Goal: Information Seeking & Learning: Learn about a topic

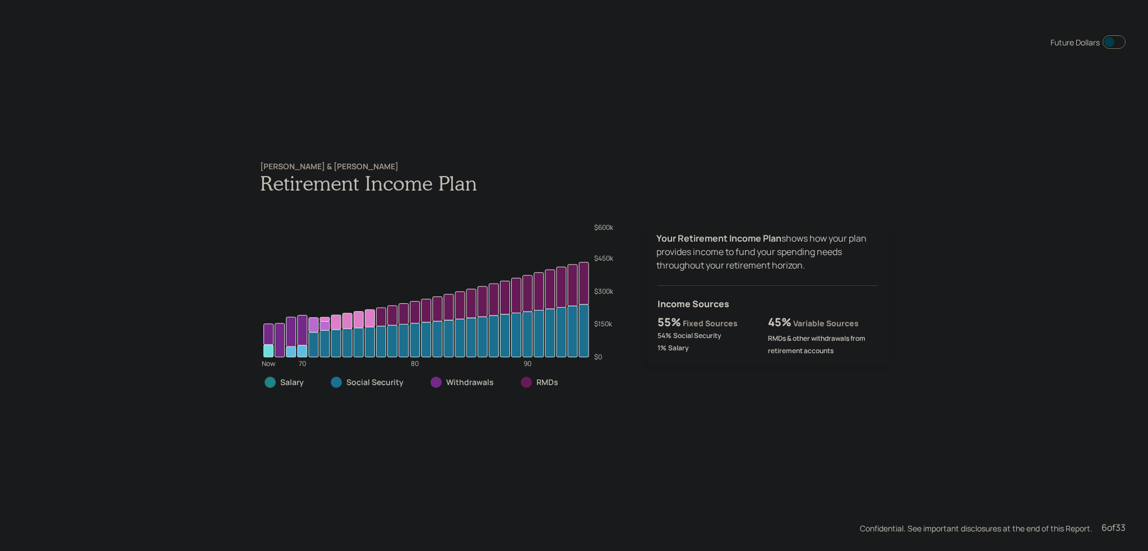
scroll to position [2756, 0]
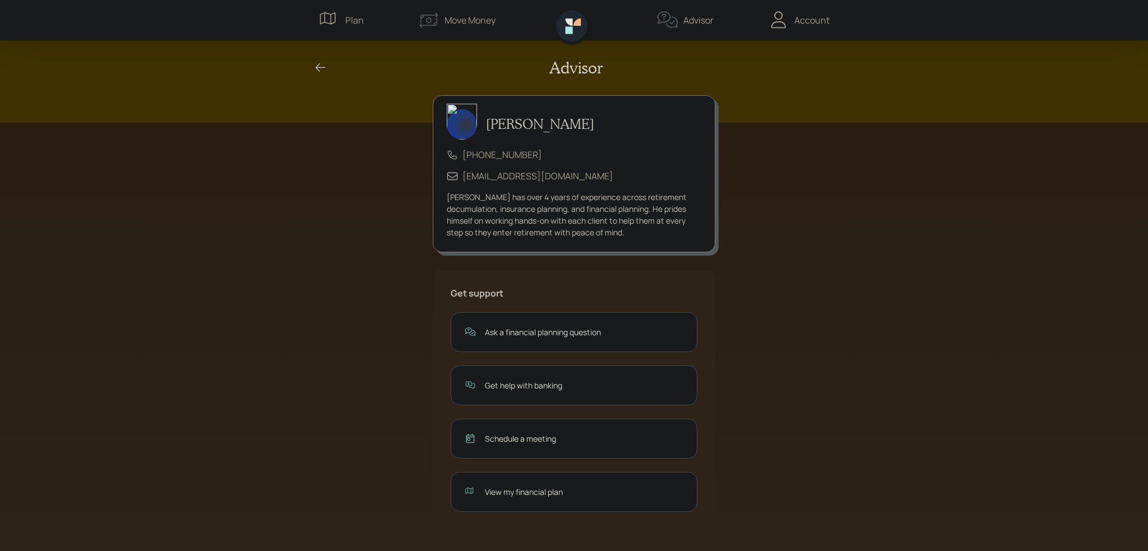
click at [543, 491] on div "View my financial plan" at bounding box center [584, 492] width 198 height 12
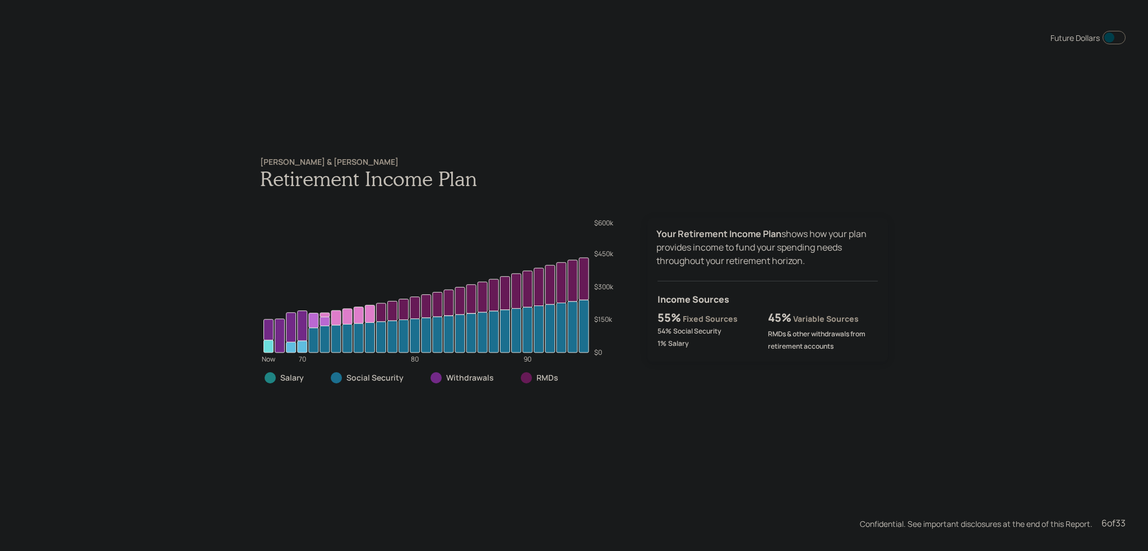
scroll to position [2756, 0]
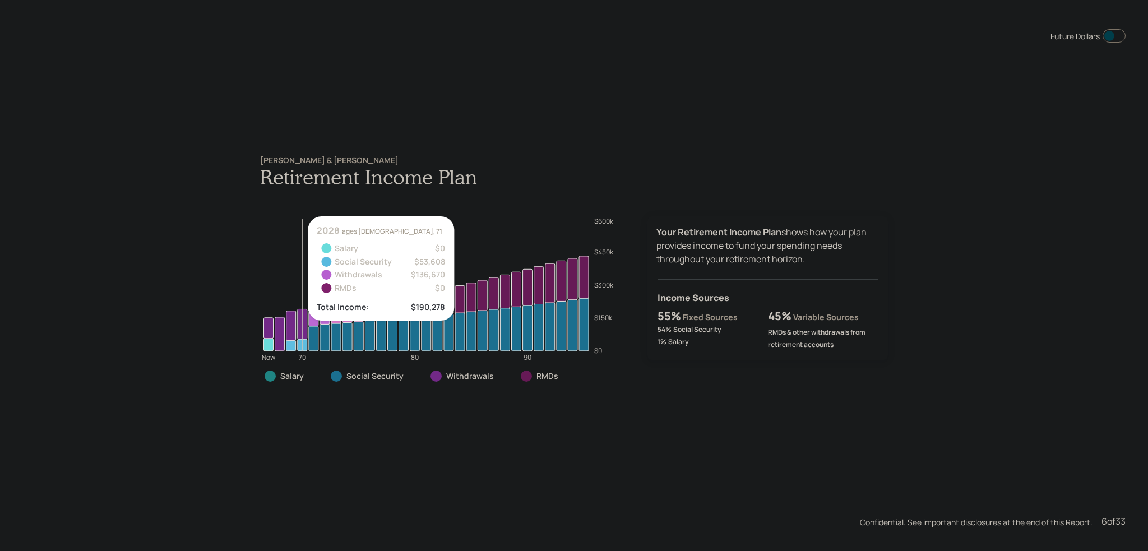
click at [298, 343] on icon at bounding box center [303, 345] width 10 height 12
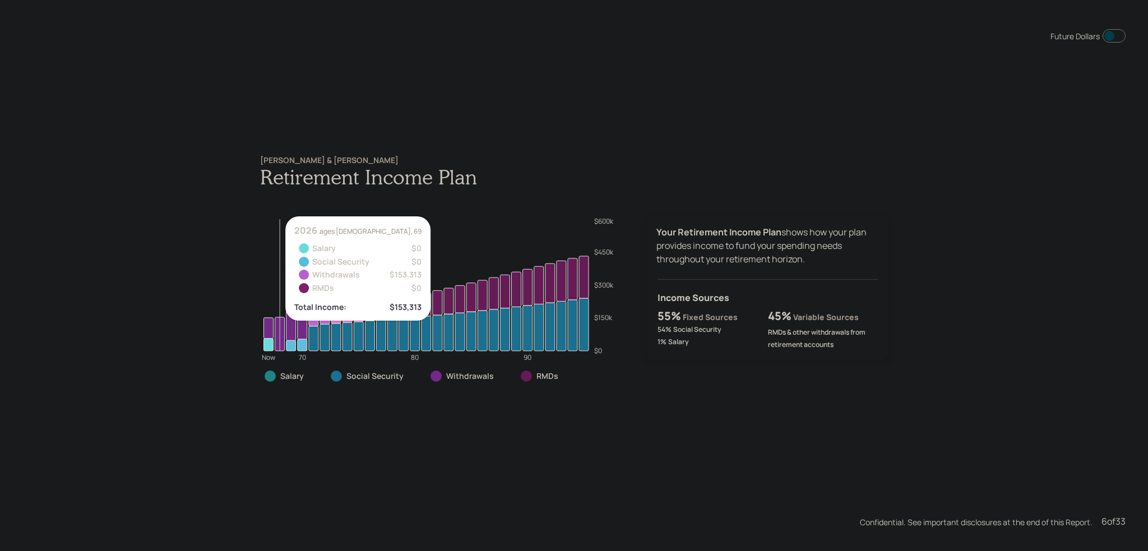
click at [275, 346] on icon at bounding box center [280, 334] width 10 height 34
